Goal: Information Seeking & Learning: Find specific fact

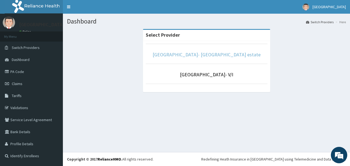
click at [188, 54] on link "[GEOGRAPHIC_DATA]- [GEOGRAPHIC_DATA] estate" at bounding box center [206, 54] width 108 height 6
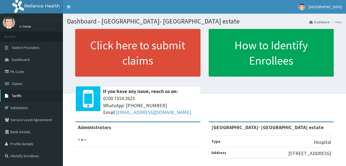
click at [30, 99] on link "Tariffs" at bounding box center [31, 96] width 63 height 12
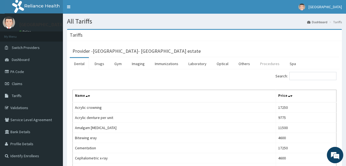
click at [270, 65] on link "Procedures" at bounding box center [269, 63] width 28 height 11
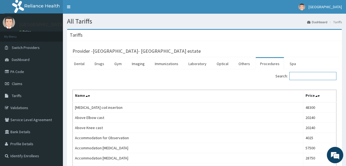
click at [314, 77] on input "Search:" at bounding box center [312, 76] width 47 height 8
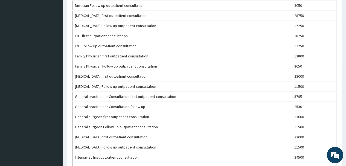
scroll to position [204, 0]
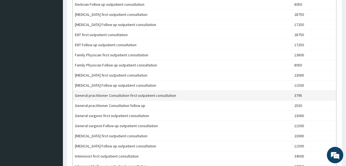
type input "CONSULTATION"
click at [298, 96] on td "3795" at bounding box center [314, 95] width 44 height 10
copy td "3795"
